Goal: Information Seeking & Learning: Learn about a topic

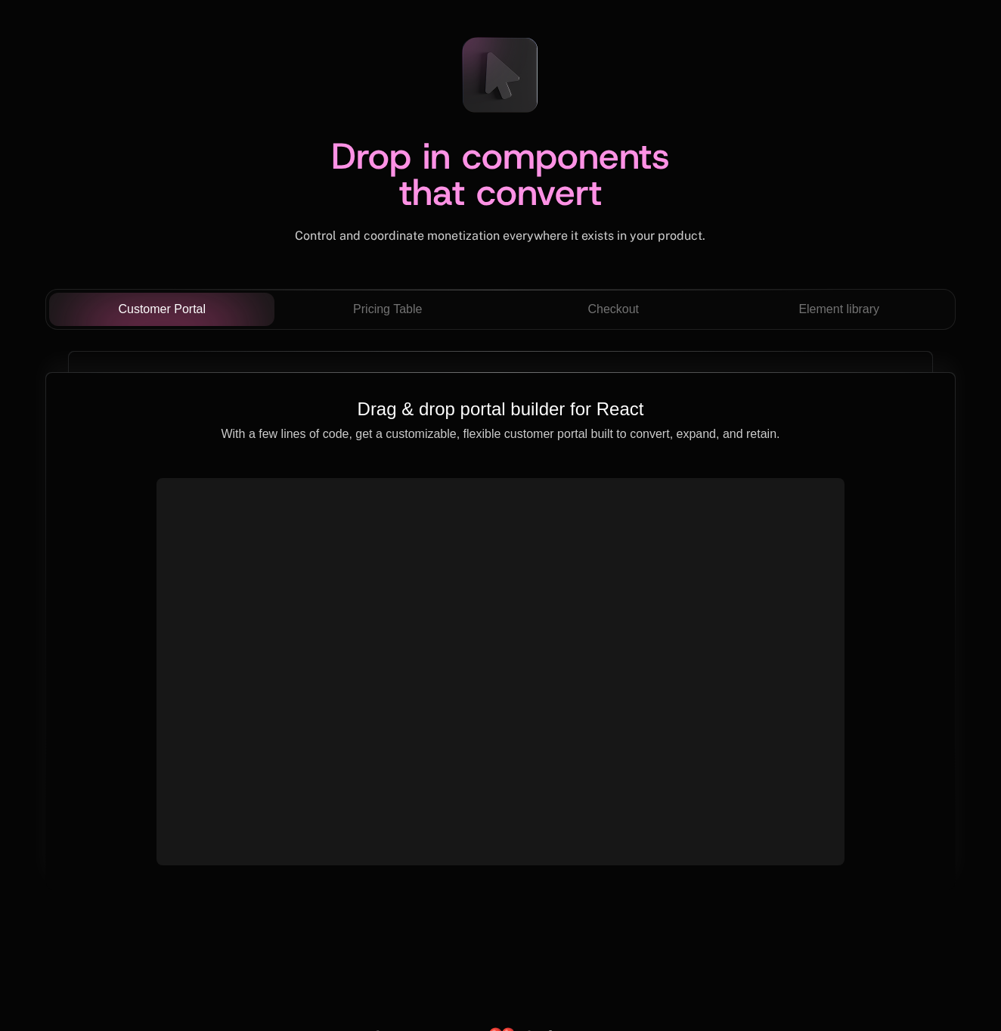
scroll to position [5205, 0]
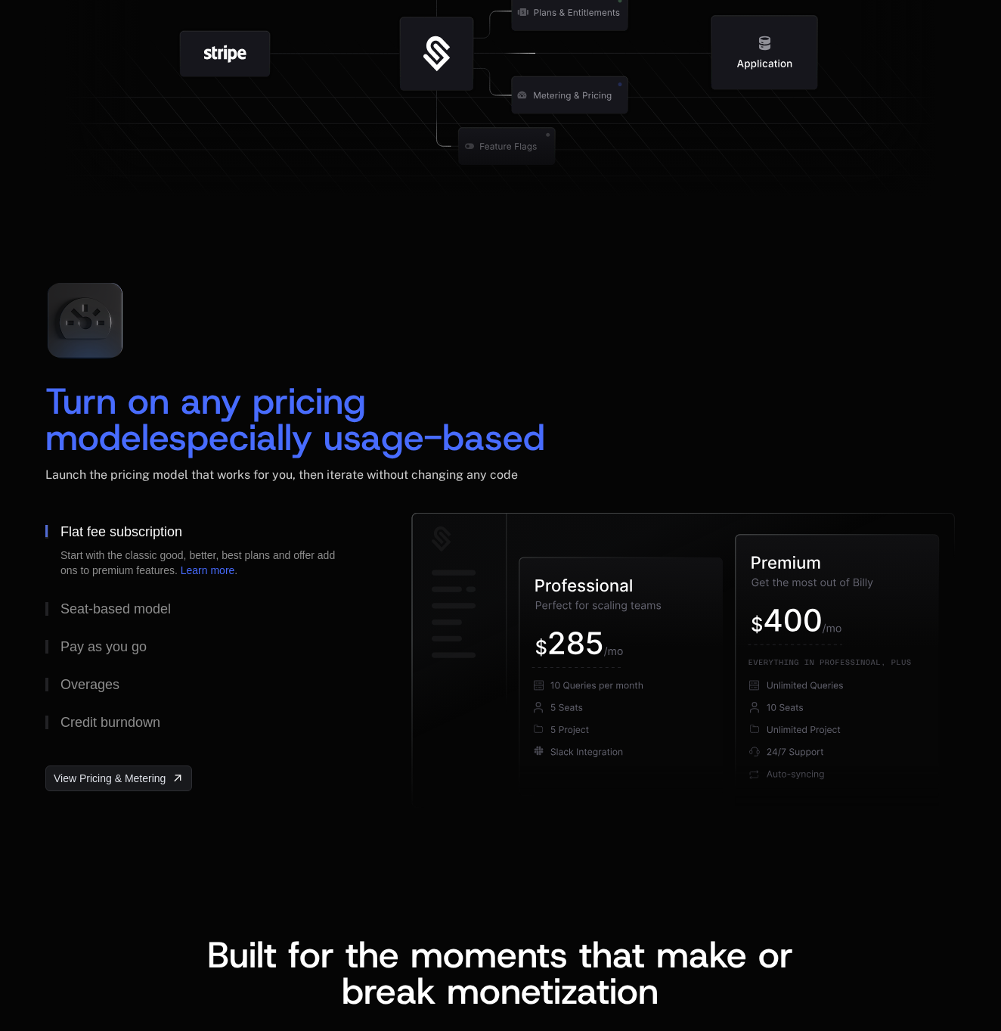
scroll to position [2021, 0]
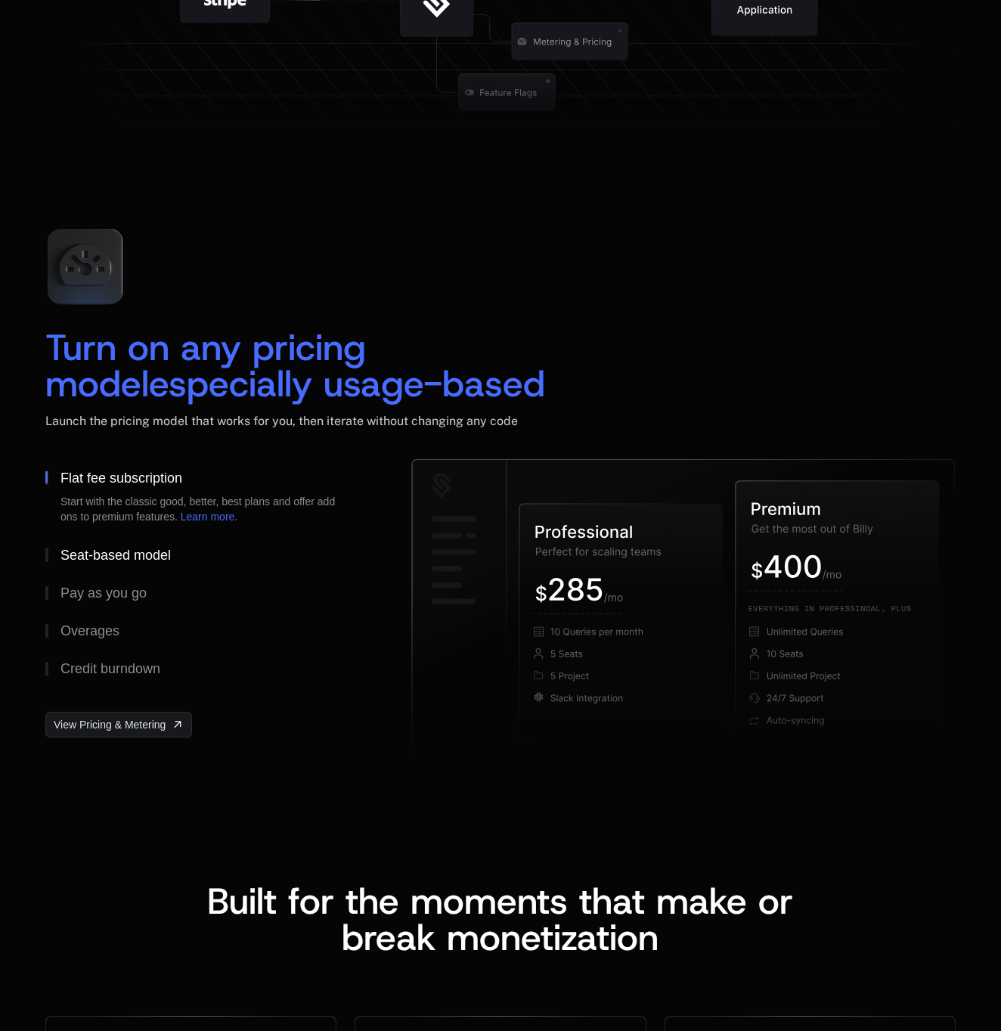
click at [126, 557] on div "Seat-based model" at bounding box center [115, 555] width 110 height 14
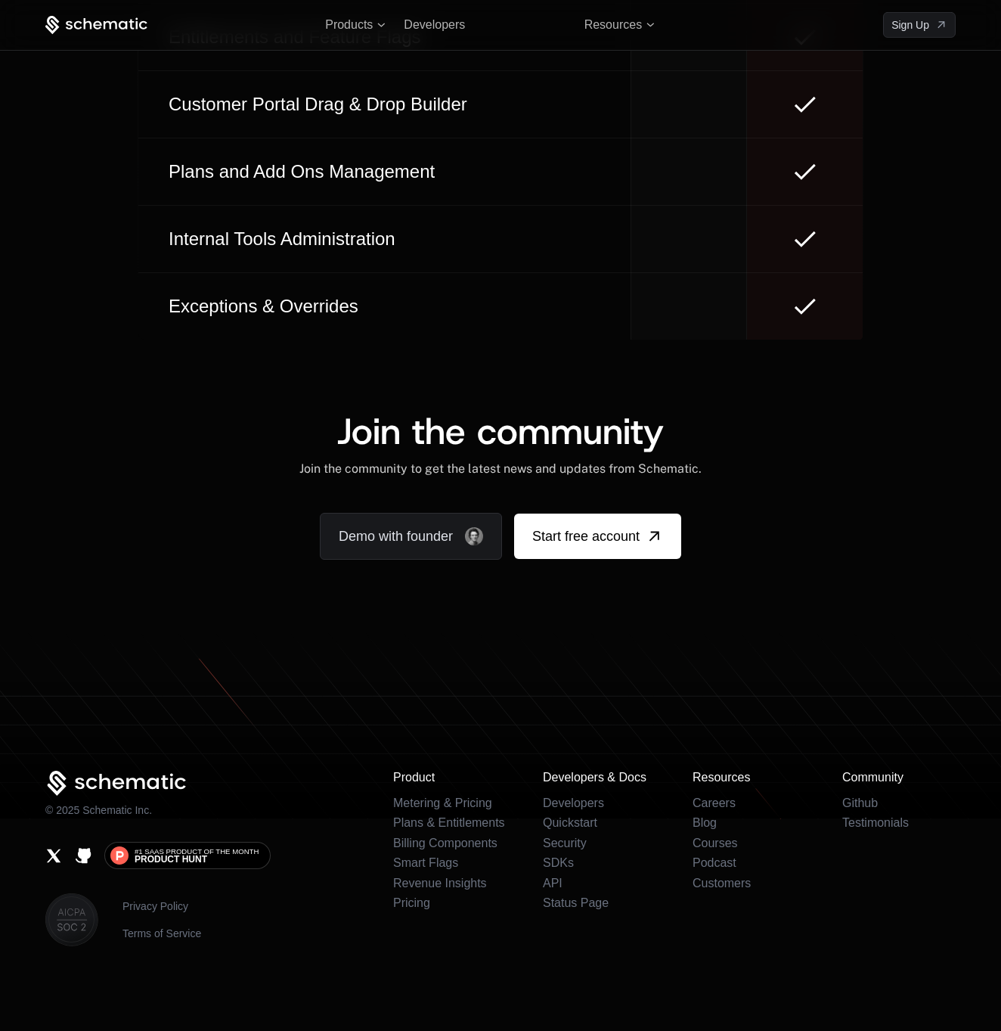
scroll to position [8968, 0]
